Goal: Find specific page/section: Find specific page/section

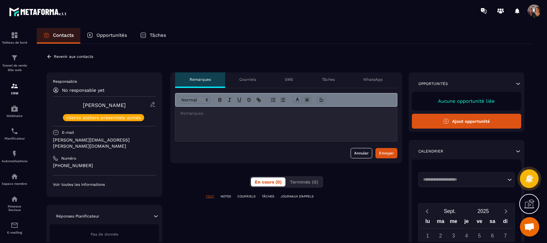
scroll to position [2294, 0]
click at [306, 179] on span "Terminés (0)" at bounding box center [304, 181] width 28 height 5
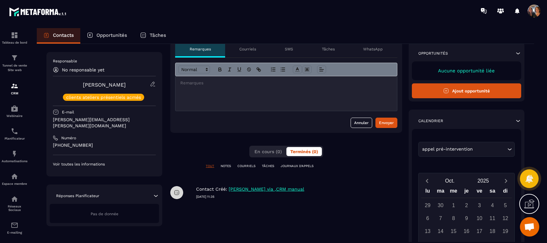
scroll to position [0, 0]
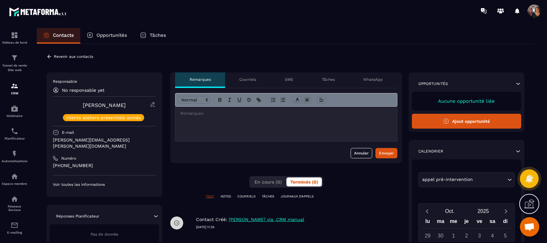
click at [201, 79] on p "Remarques" at bounding box center [200, 79] width 21 height 5
click at [90, 182] on p "Voir toutes les informations" at bounding box center [104, 184] width 103 height 5
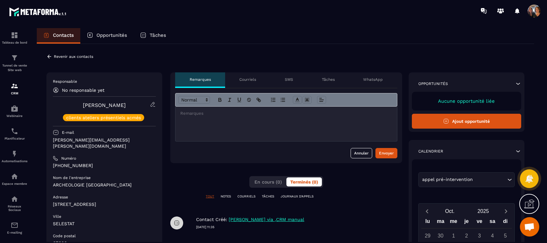
click at [48, 56] on icon at bounding box center [49, 57] width 4 height 4
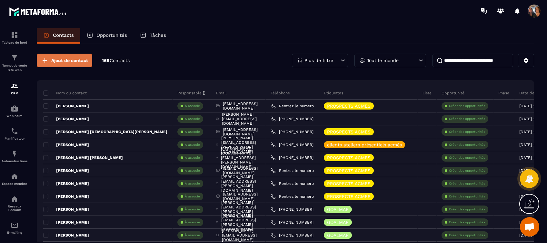
click at [72, 59] on span "Ajout de contact" at bounding box center [69, 60] width 37 height 6
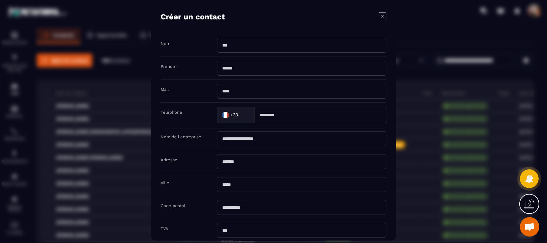
click at [63, 58] on div "Modal window" at bounding box center [273, 121] width 547 height 243
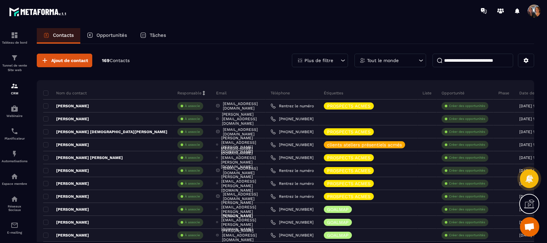
click at [111, 58] on span "Contacts" at bounding box center [120, 60] width 20 height 5
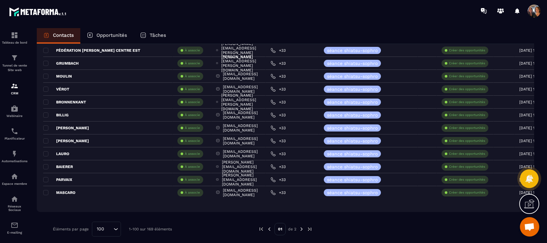
scroll to position [1195, 0]
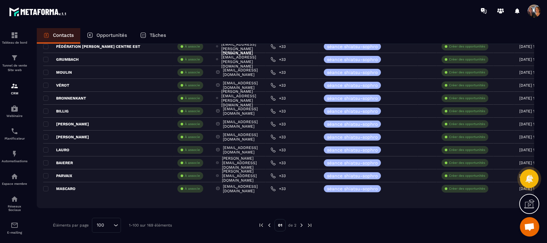
click at [114, 224] on icon "Search for option" at bounding box center [116, 225] width 6 height 6
click at [101, 186] on p "25" at bounding box center [106, 185] width 15 height 6
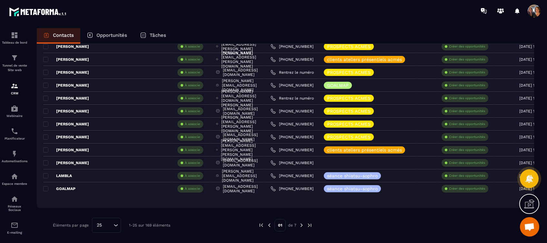
scroll to position [0, 0]
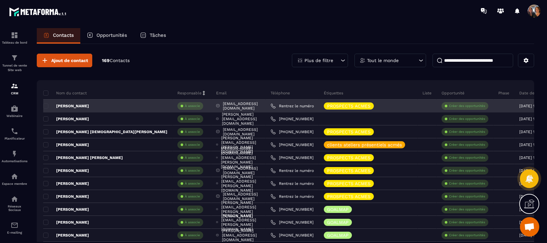
click at [64, 108] on p "[PERSON_NAME]" at bounding box center [66, 105] width 46 height 5
